Goal: Information Seeking & Learning: Understand process/instructions

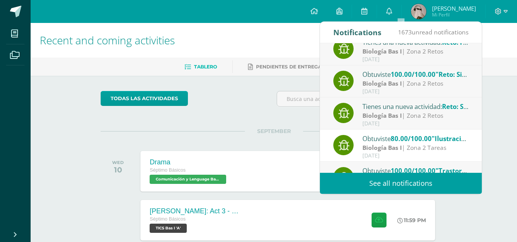
scroll to position [128, 0]
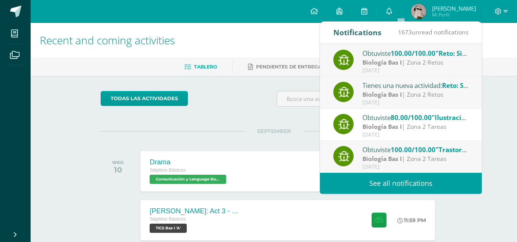
click at [514, 182] on div "Recent and coming activities Tablero Pendientes de entrega Entregadas todas las…" at bounding box center [274, 203] width 487 height 360
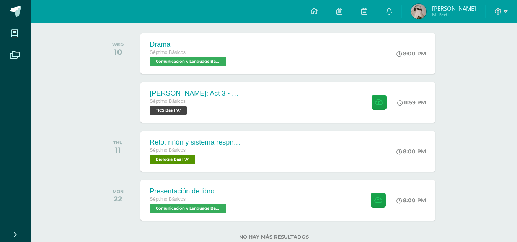
scroll to position [121, 0]
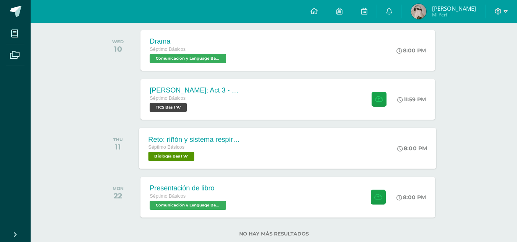
click at [247, 144] on div "Reto: riñón y sistema respiratorio Séptimo Básicos Biología Bas I 'A'" at bounding box center [194, 148] width 111 height 41
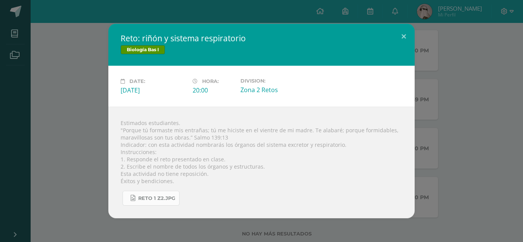
click at [147, 200] on span "Reto 1 z2.jpg" at bounding box center [156, 199] width 37 height 6
click at [157, 198] on span "Reto 1 z2.jpg" at bounding box center [156, 199] width 37 height 6
click at [401, 40] on button at bounding box center [404, 37] width 22 height 26
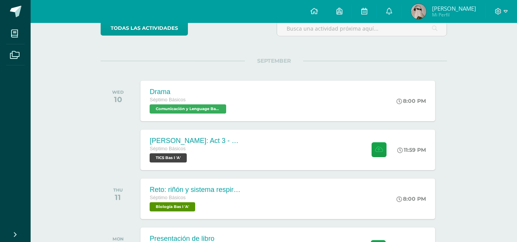
scroll to position [72, 0]
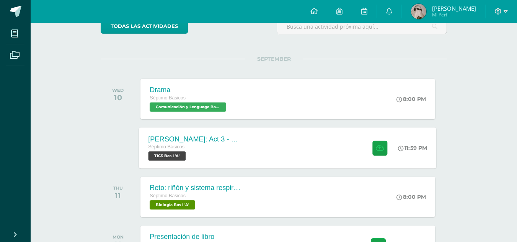
click at [265, 151] on div "[PERSON_NAME]: Act 3 - Circuito Séptimo Básicos TICS Bas I 'A' 11:59 PM [PERSON…" at bounding box center [288, 148] width 298 height 41
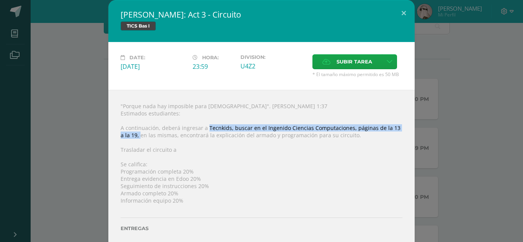
drag, startPoint x: 203, startPoint y: 128, endPoint x: 127, endPoint y: 137, distance: 76.8
click at [127, 137] on div ""Porque nada hay imposible para [DEMOGRAPHIC_DATA]". [PERSON_NAME] 1:37 Estimad…" at bounding box center [261, 176] width 306 height 172
copy div "Tecnkids, buscar en el Ingenido Ciencias Computaciones, páginas de la 13 a la 1…"
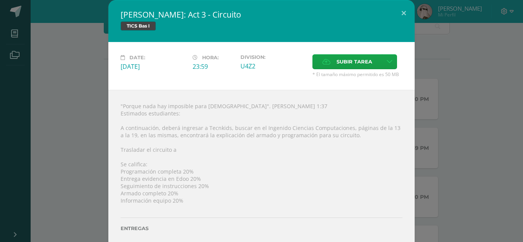
click at [185, 144] on div ""Porque nada hay imposible para [DEMOGRAPHIC_DATA]". [PERSON_NAME] 1:37 Estimad…" at bounding box center [261, 176] width 306 height 172
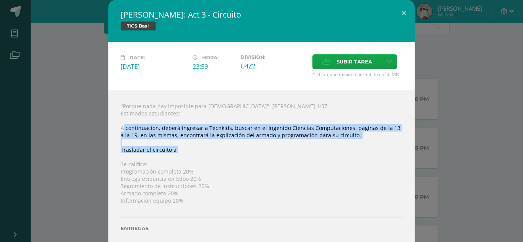
drag, startPoint x: 121, startPoint y: 131, endPoint x: 197, endPoint y: 158, distance: 80.8
click at [196, 158] on div ""Porque nada hay imposible para [DEMOGRAPHIC_DATA]". [PERSON_NAME] 1:37 Estimad…" at bounding box center [261, 176] width 306 height 172
click at [203, 157] on div ""Porque nada hay imposible para [DEMOGRAPHIC_DATA]". [PERSON_NAME] 1:37 Estimad…" at bounding box center [261, 176] width 306 height 172
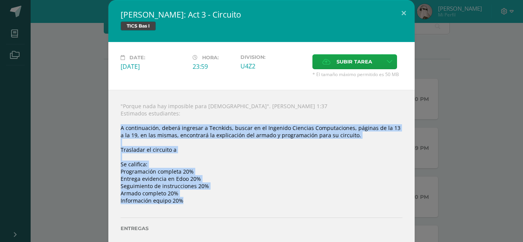
drag, startPoint x: 115, startPoint y: 129, endPoint x: 206, endPoint y: 205, distance: 119.4
click at [206, 205] on div ""Porque nada hay imposible para [DEMOGRAPHIC_DATA]". [PERSON_NAME] 1:37 Estimad…" at bounding box center [261, 176] width 306 height 172
copy div "A continuación, deberá ingresar a Tecnkids, buscar en el Ingenido Ciencias Comp…"
click at [400, 13] on button at bounding box center [404, 13] width 22 height 26
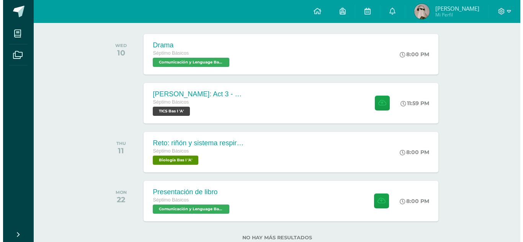
scroll to position [116, 0]
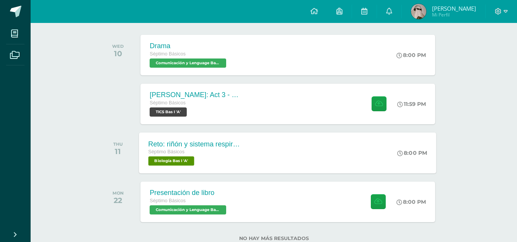
click at [300, 162] on div "Reto: riñón y sistema respiratorio Séptimo Básicos Biología Bas I 'A' 8:00 PM R…" at bounding box center [288, 153] width 298 height 41
